Goal: Find contact information: Find contact information

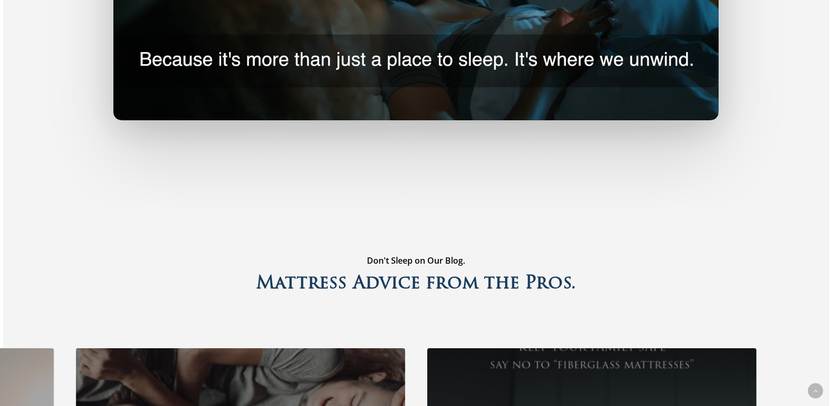
scroll to position [2949, 0]
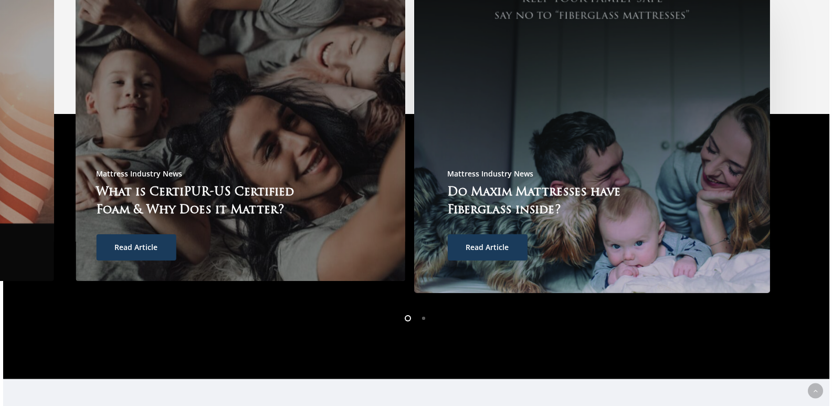
click at [502, 242] on span "Read Article" at bounding box center [487, 247] width 43 height 10
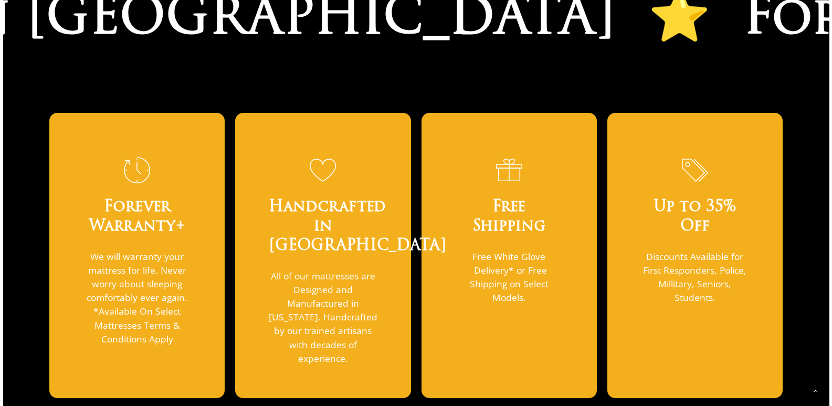
scroll to position [465, 0]
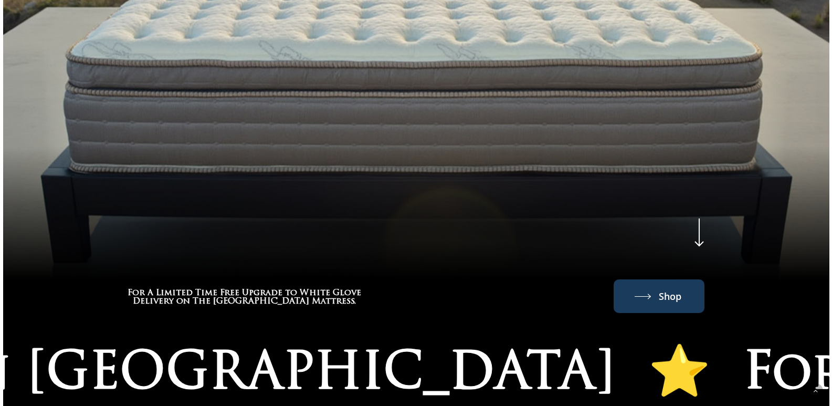
click at [666, 288] on span "Shop" at bounding box center [670, 296] width 23 height 17
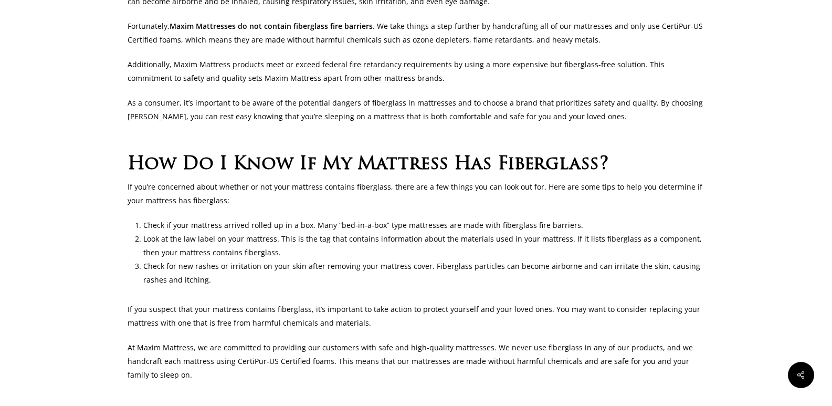
scroll to position [72, 0]
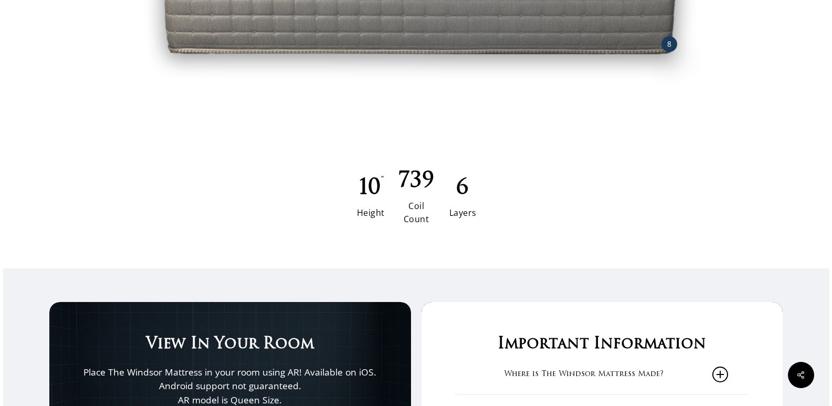
scroll to position [1774, 0]
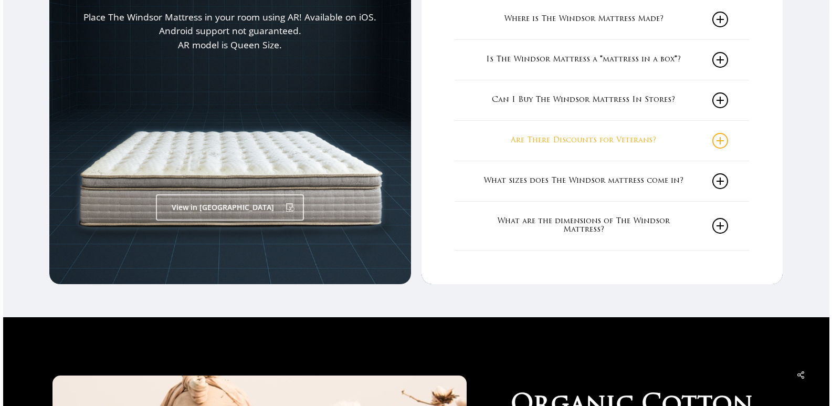
click at [721, 139] on icon at bounding box center [720, 141] width 16 height 16
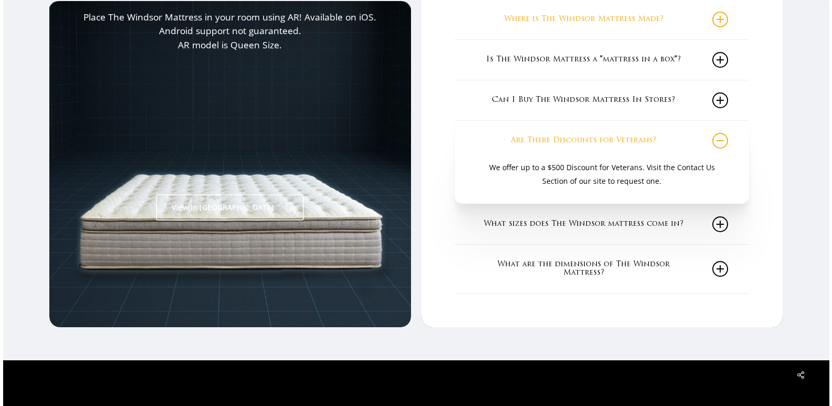
click at [724, 19] on icon at bounding box center [720, 20] width 16 height 16
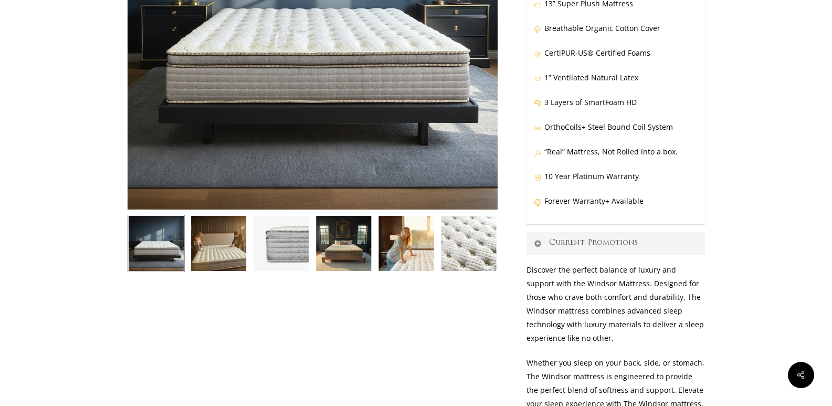
scroll to position [0, 0]
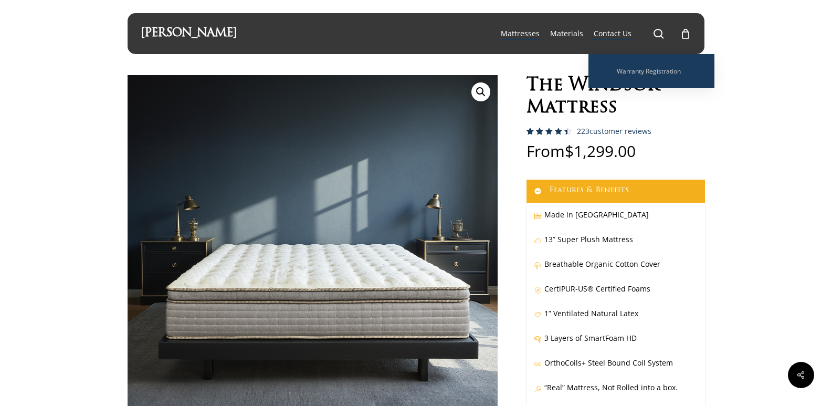
click at [624, 32] on span "Contact Us" at bounding box center [613, 33] width 38 height 10
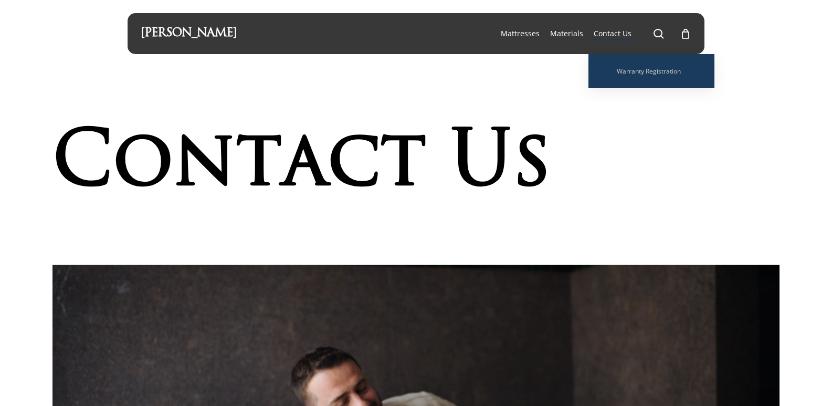
click at [614, 35] on span "Contact Us" at bounding box center [613, 33] width 38 height 10
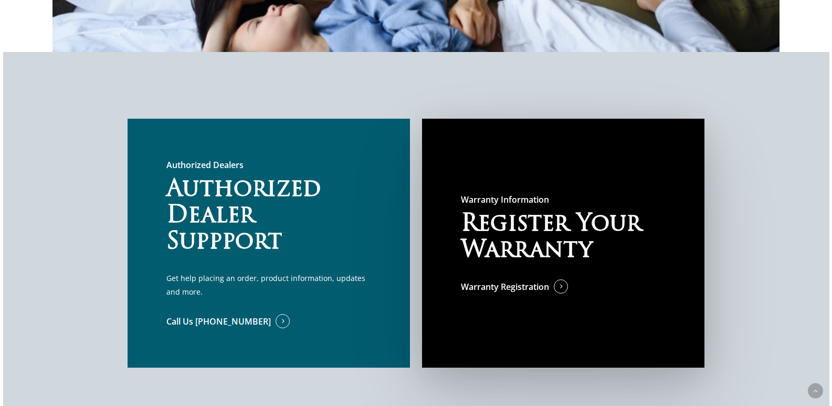
scroll to position [594, 0]
